Goal: Information Seeking & Learning: Learn about a topic

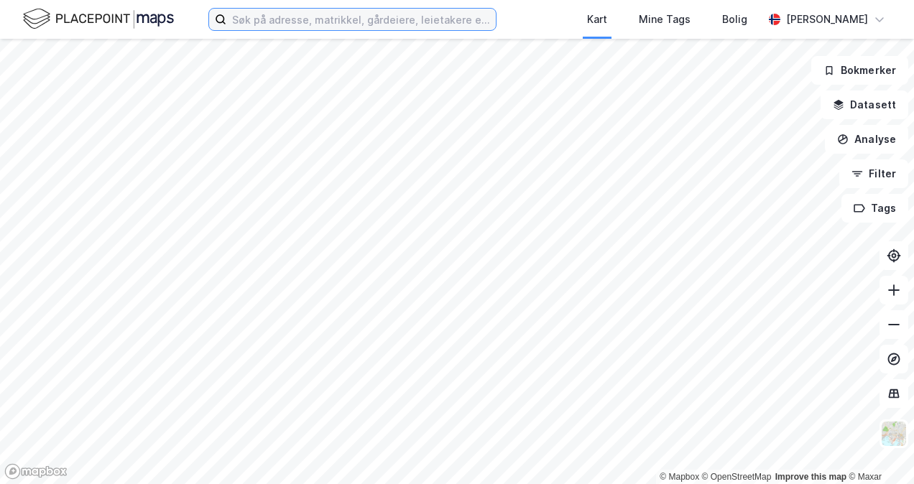
click at [264, 23] on input at bounding box center [360, 20] width 269 height 22
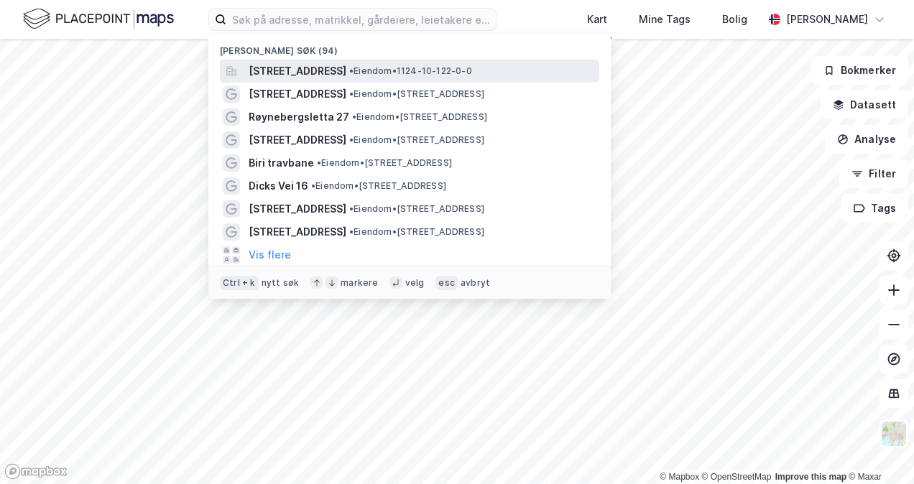
click at [275, 70] on span "[STREET_ADDRESS]" at bounding box center [298, 71] width 98 height 17
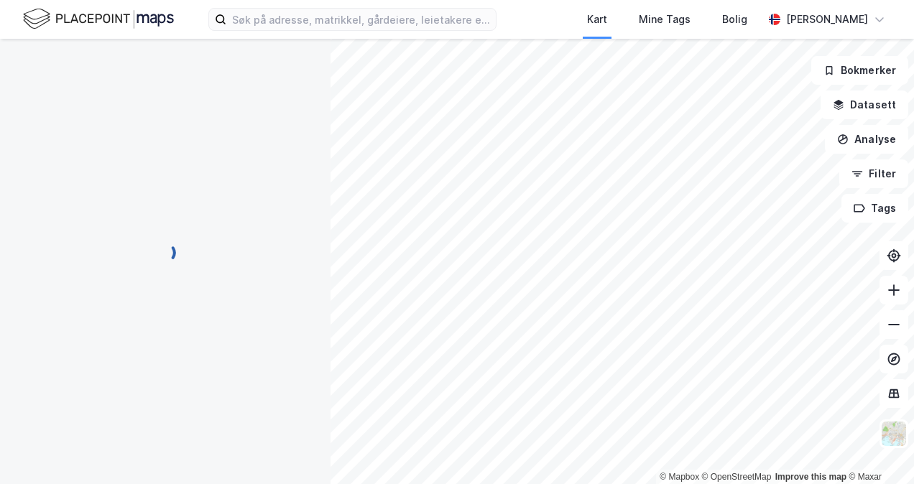
scroll to position [1, 0]
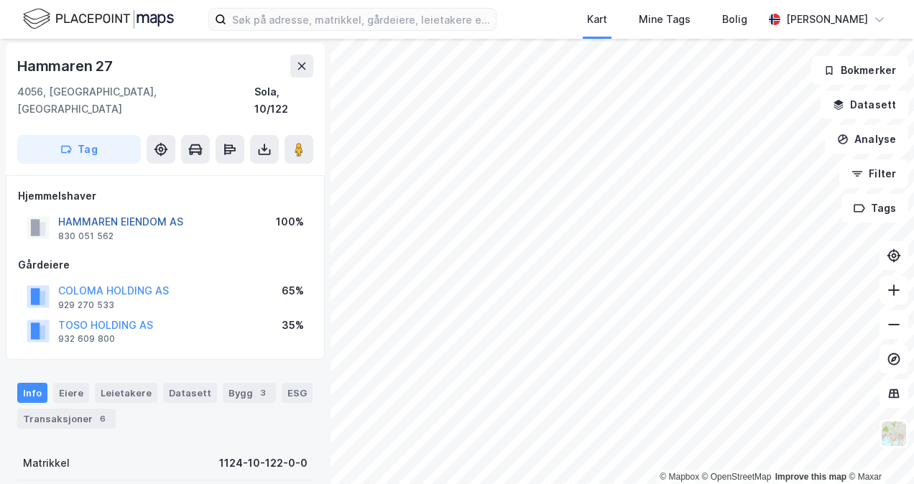
click at [0, 0] on button "HAMMAREN EIENDOM AS" at bounding box center [0, 0] width 0 height 0
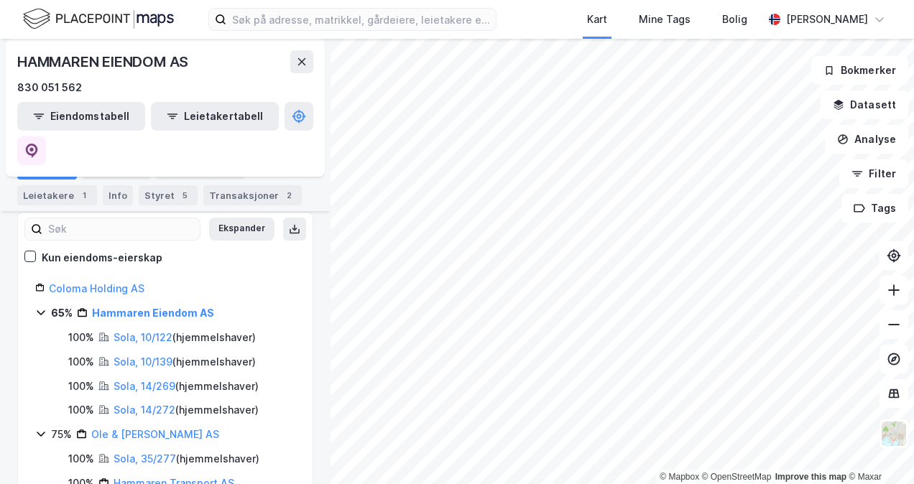
scroll to position [211, 0]
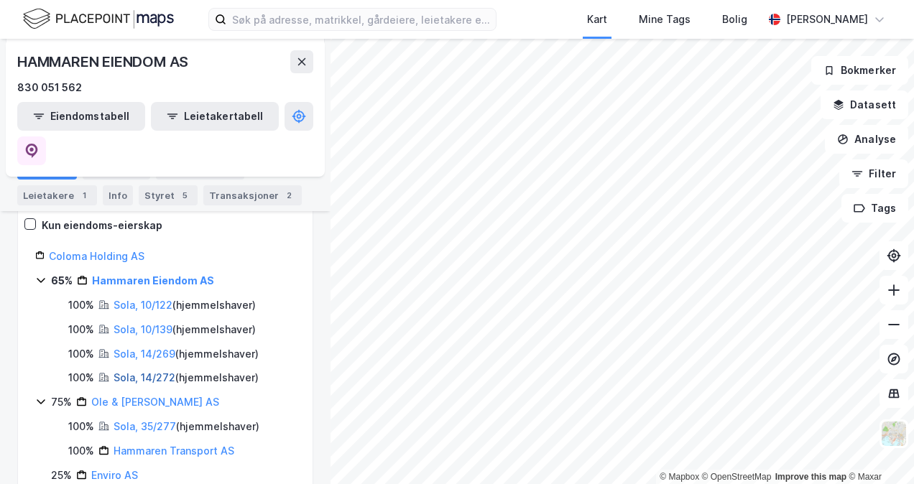
click at [132, 371] on link "Sola, 14/272" at bounding box center [145, 377] width 62 height 12
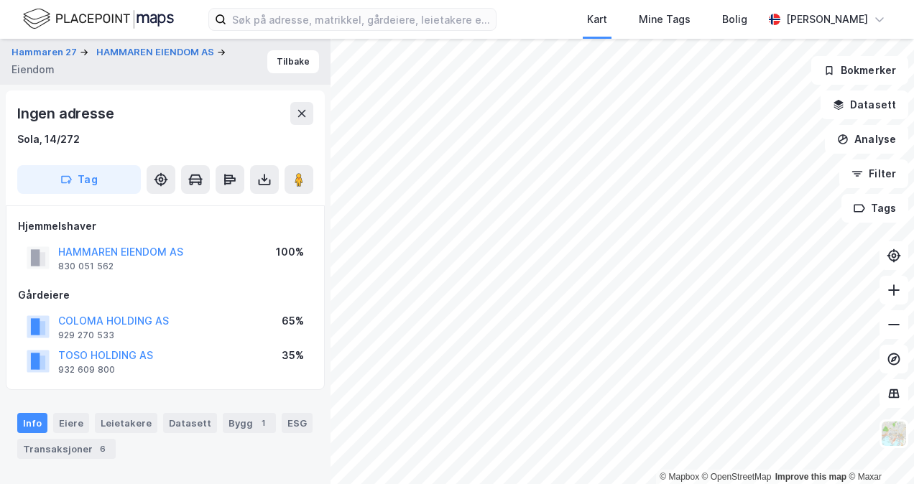
scroll to position [1, 0]
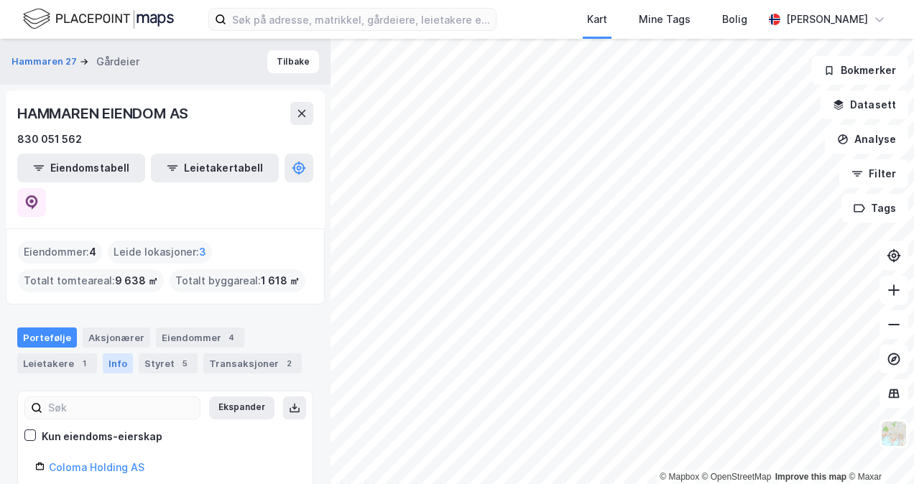
scroll to position [144, 0]
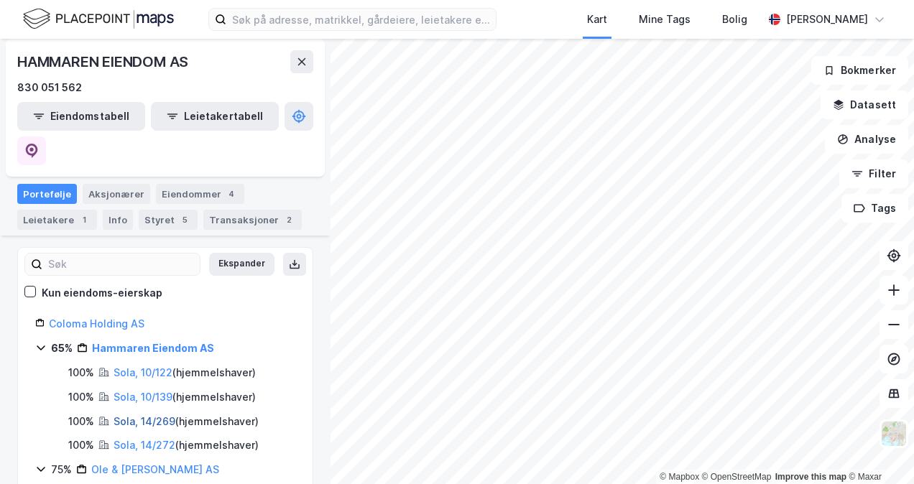
click at [135, 415] on link "Sola, 14/269" at bounding box center [145, 421] width 62 height 12
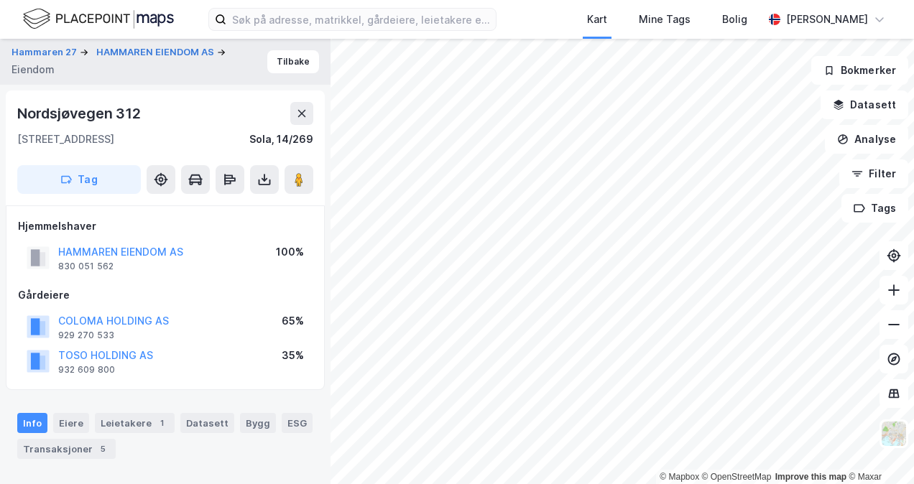
scroll to position [1, 0]
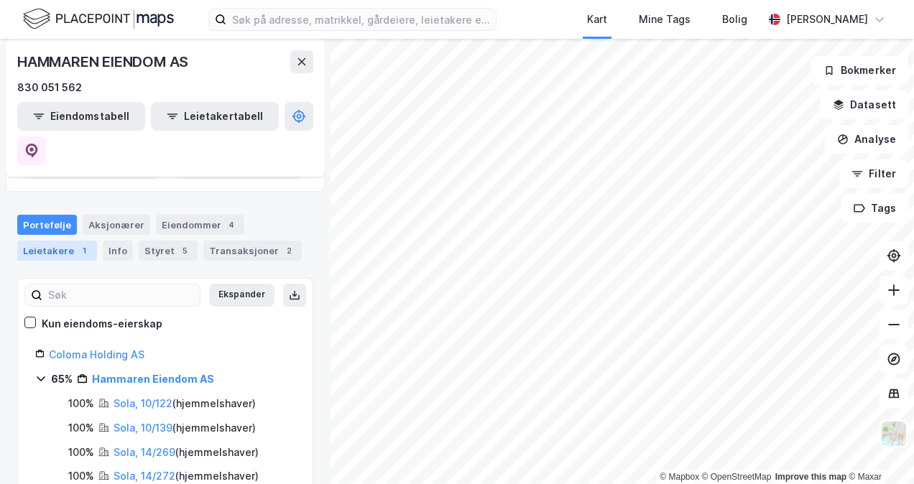
scroll to position [144, 0]
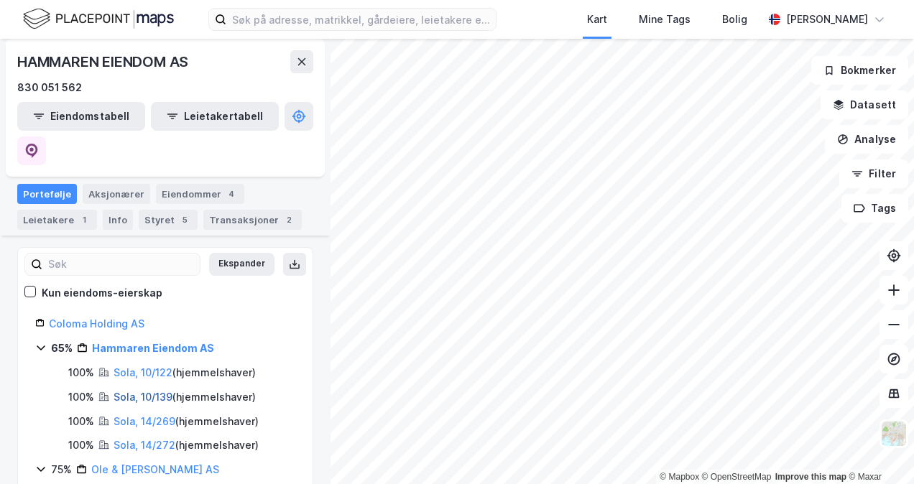
click at [136, 391] on link "Sola, 10/139" at bounding box center [143, 397] width 59 height 12
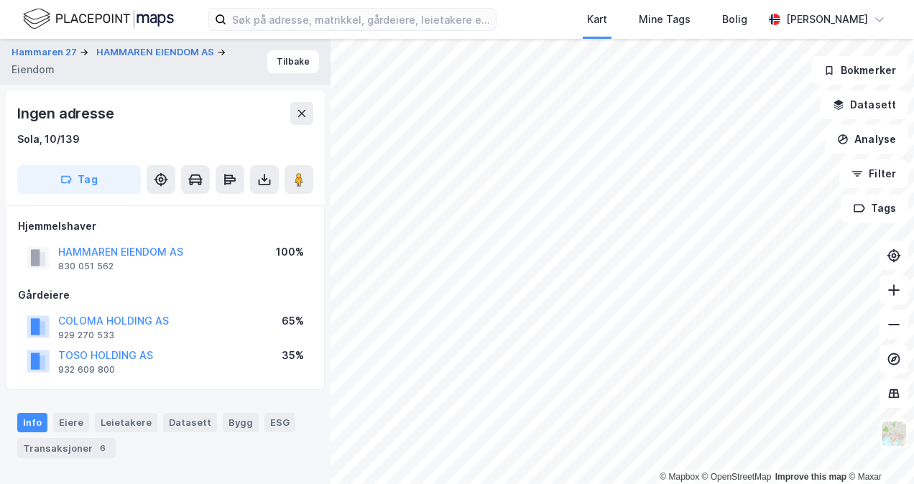
scroll to position [1, 0]
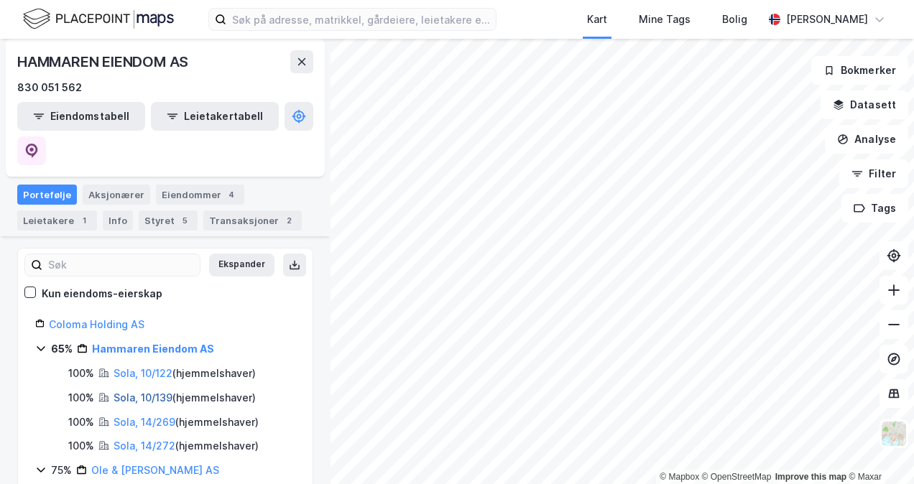
scroll to position [144, 0]
click at [131, 366] on link "Sola, 10/122" at bounding box center [143, 372] width 59 height 12
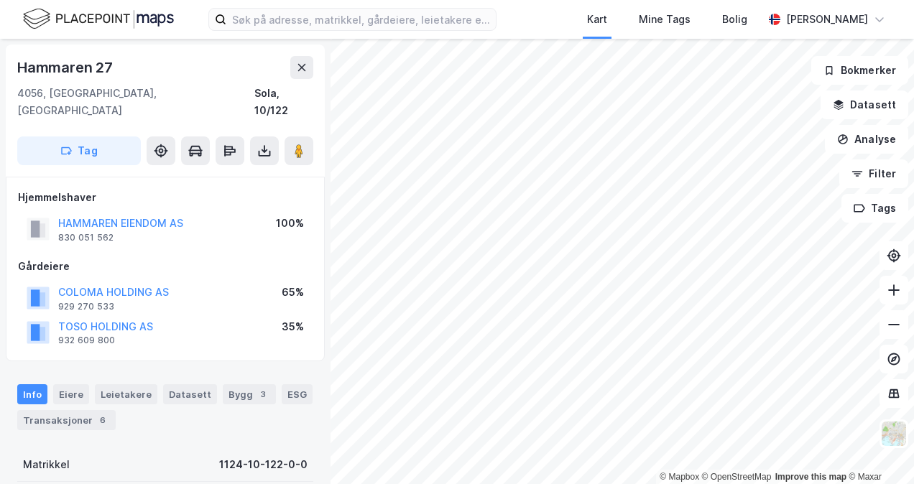
scroll to position [1, 0]
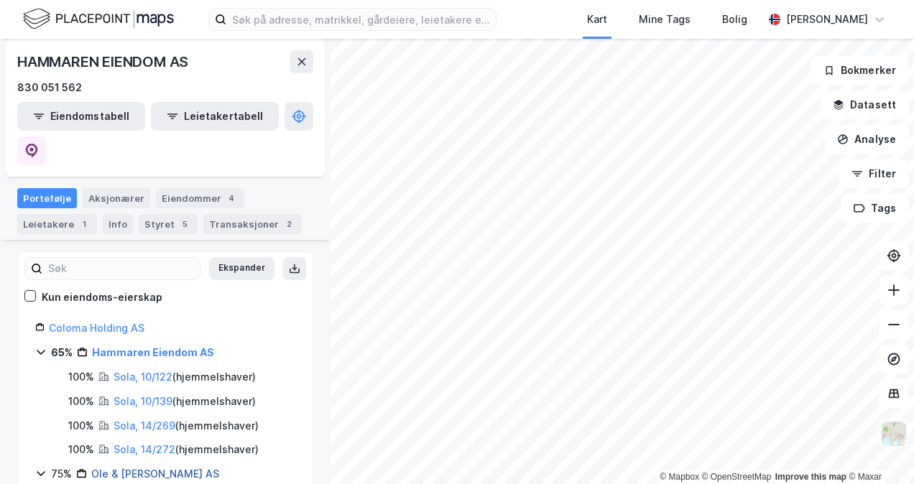
scroll to position [165, 0]
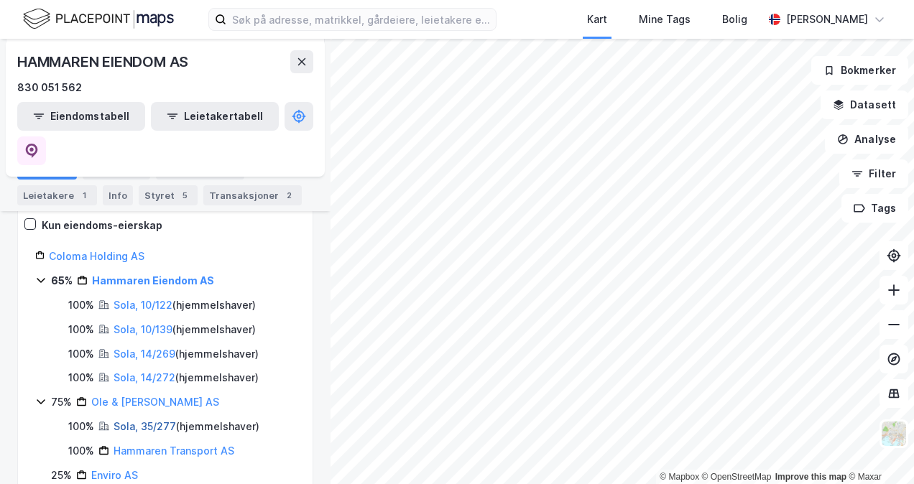
click at [142, 420] on link "Sola, 35/277" at bounding box center [145, 426] width 63 height 12
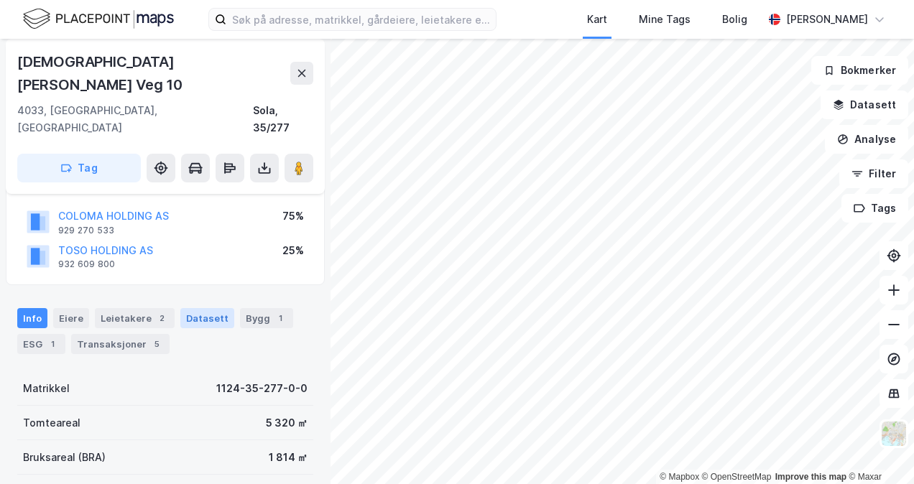
scroll to position [217, 0]
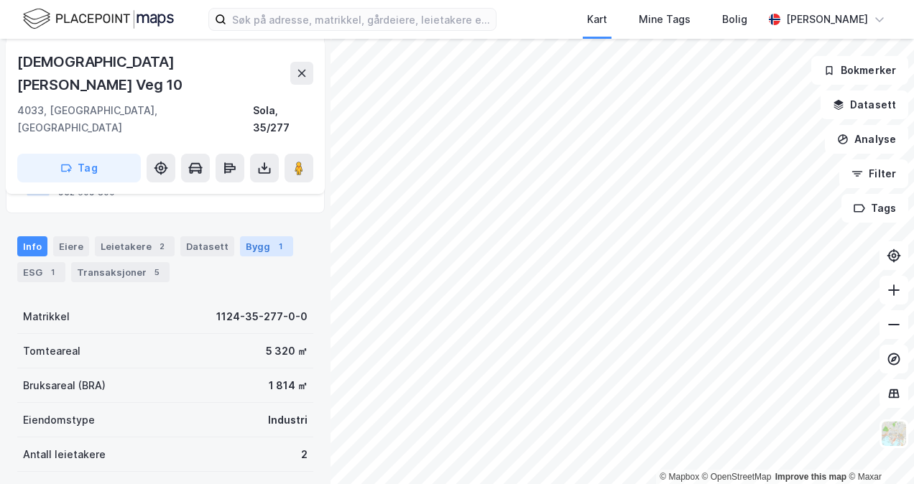
click at [240, 236] on div "Bygg 1" at bounding box center [266, 246] width 53 height 20
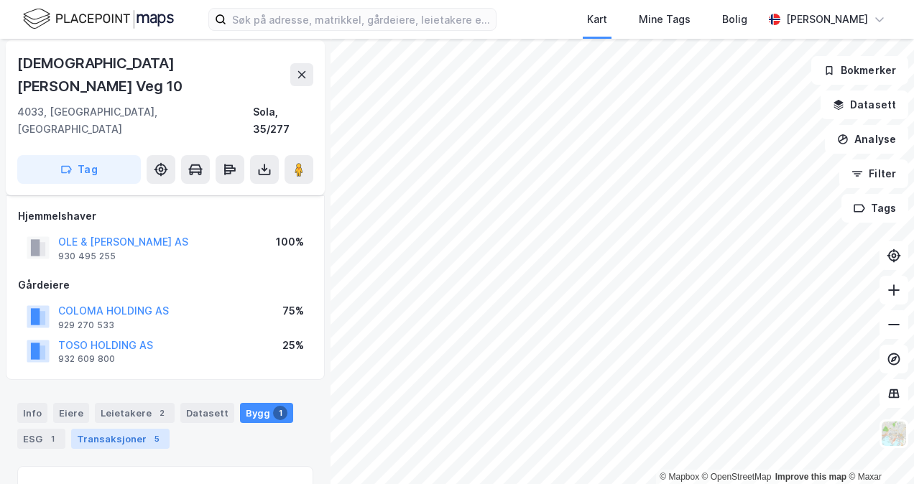
scroll to position [36, 0]
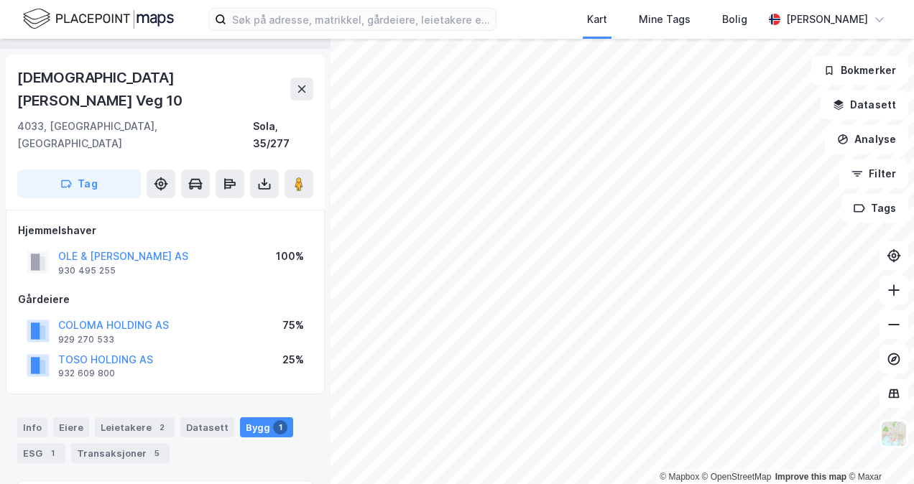
drag, startPoint x: 147, startPoint y: 306, endPoint x: 82, endPoint y: 195, distance: 128.5
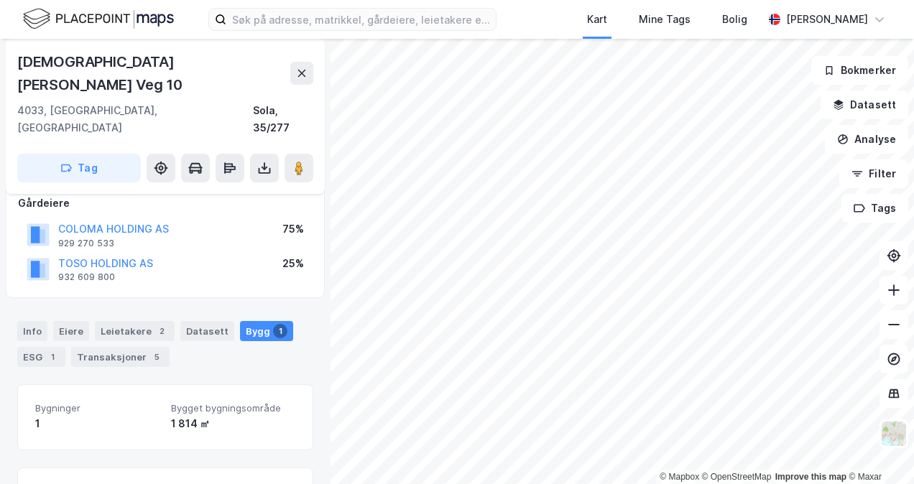
scroll to position [180, 0]
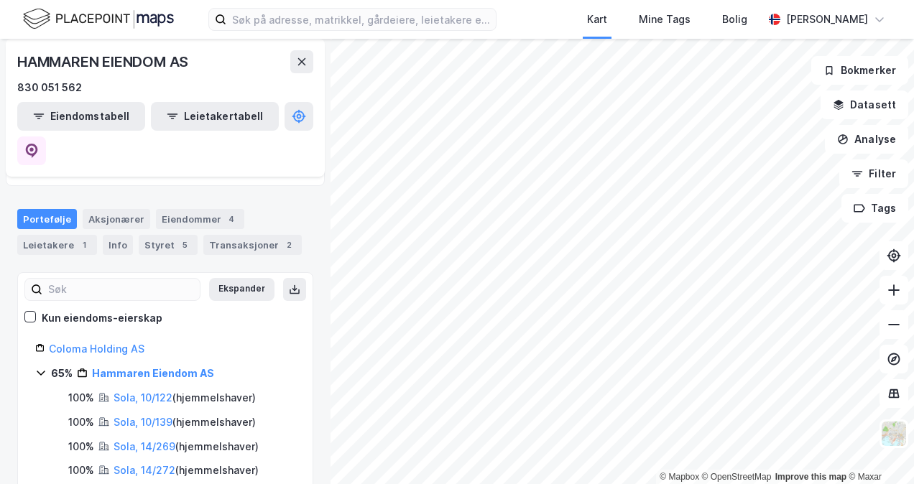
scroll to position [93, 0]
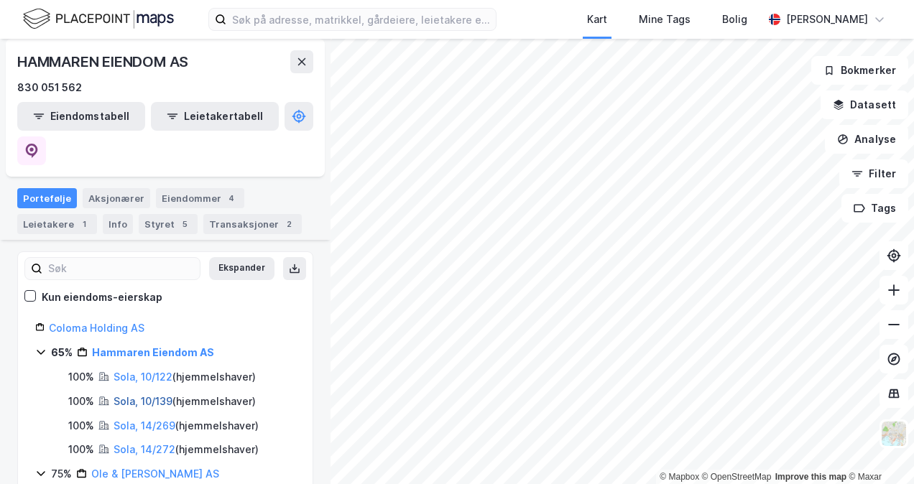
click at [142, 395] on link "Sola, 10/139" at bounding box center [143, 401] width 59 height 12
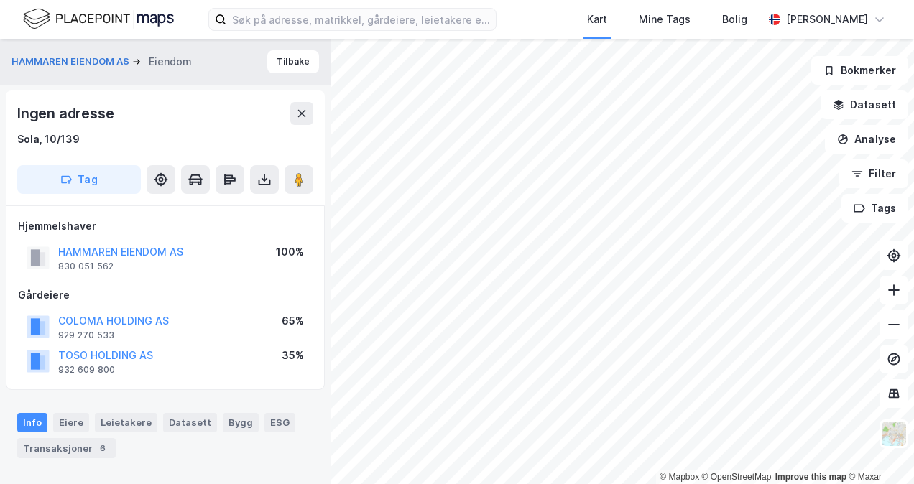
scroll to position [180, 0]
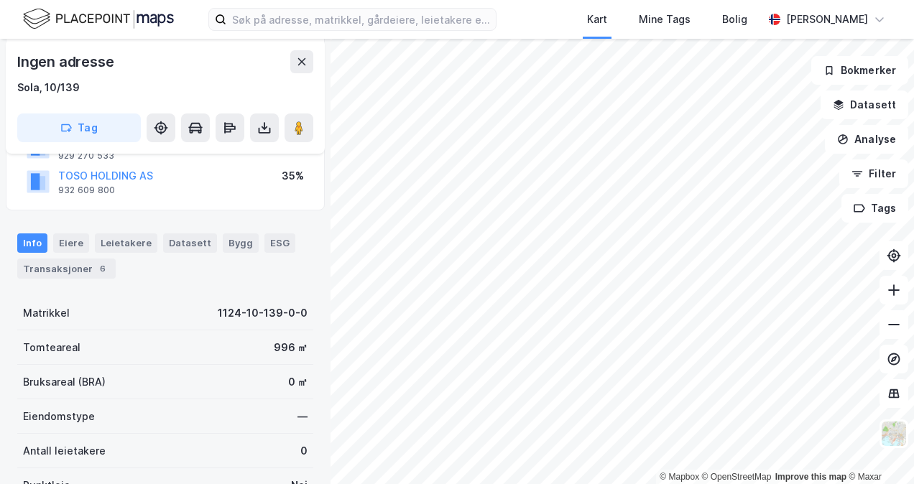
drag, startPoint x: 300, startPoint y: 356, endPoint x: 285, endPoint y: 295, distance: 62.9
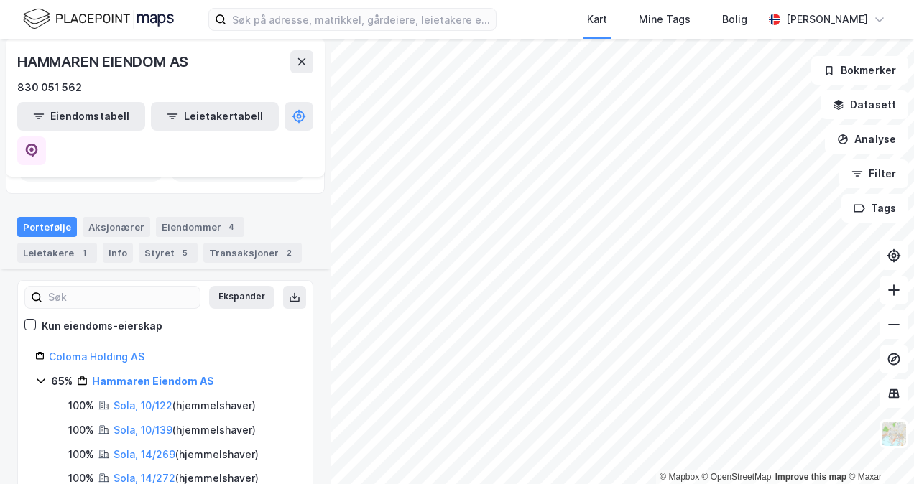
scroll to position [144, 0]
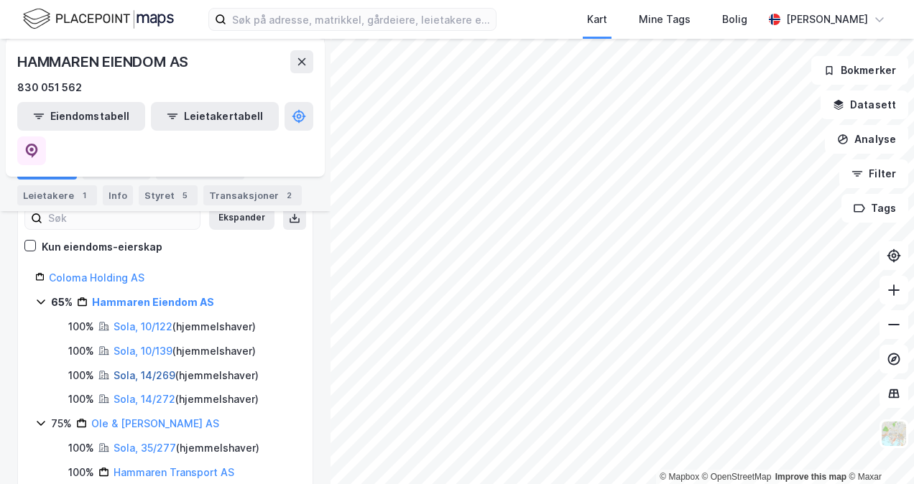
click at [135, 369] on link "Sola, 14/269" at bounding box center [145, 375] width 62 height 12
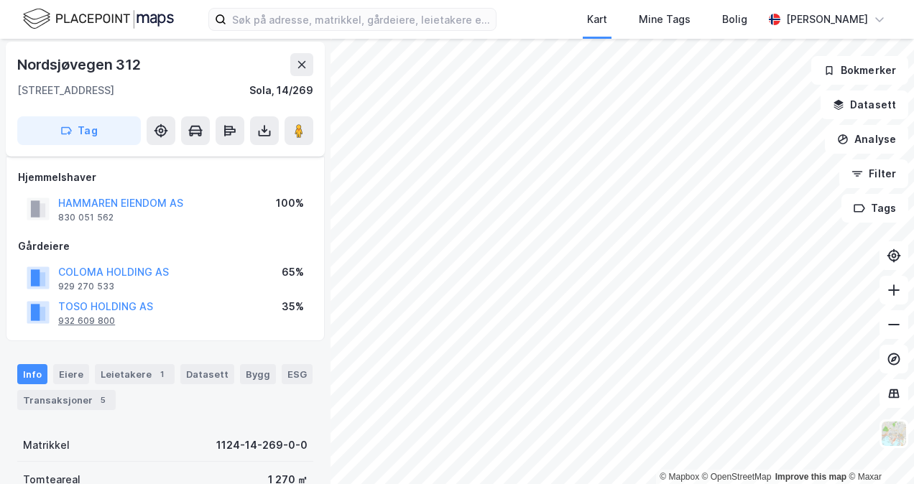
scroll to position [72, 0]
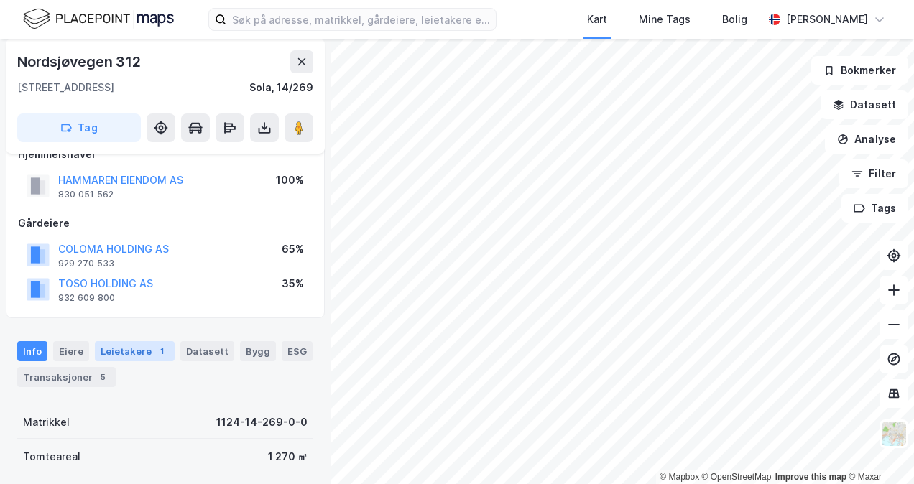
click at [119, 351] on div "Leietakere 1" at bounding box center [135, 351] width 80 height 20
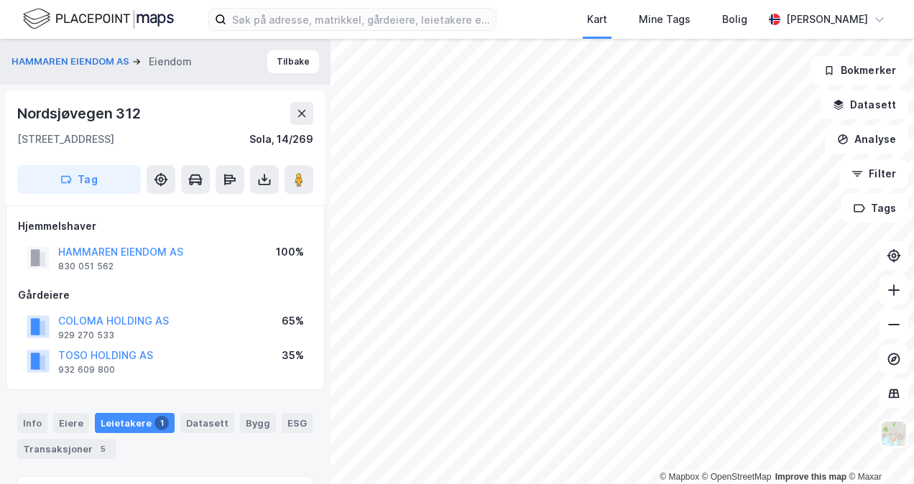
drag, startPoint x: 140, startPoint y: 352, endPoint x: 124, endPoint y: 337, distance: 21.8
click at [111, 244] on div "HAMMAREN EIENDOM AS" at bounding box center [120, 252] width 125 height 17
click at [0, 0] on button "HAMMAREN EIENDOM AS" at bounding box center [0, 0] width 0 height 0
